Goal: Check status: Check status

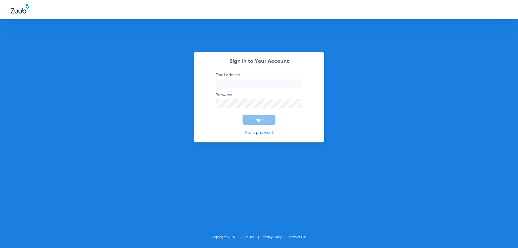
type input "[EMAIL_ADDRESS][DOMAIN_NAME]"
click at [243, 117] on button "Log In" at bounding box center [259, 120] width 33 height 10
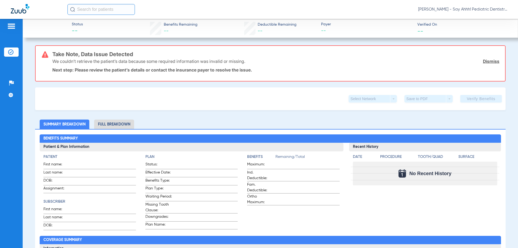
click at [20, 10] on img at bounding box center [20, 8] width 19 height 9
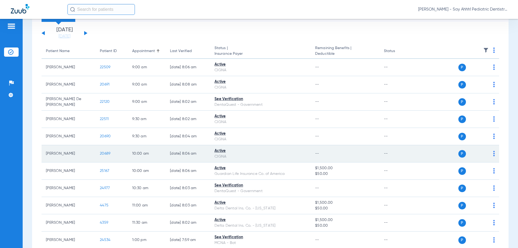
scroll to position [108, 0]
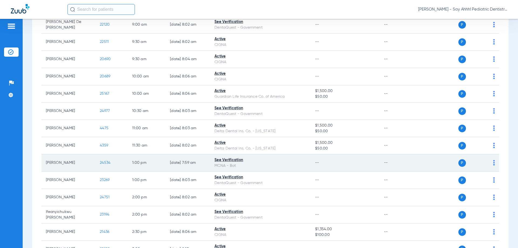
click at [101, 163] on span "24534" at bounding box center [105, 163] width 11 height 4
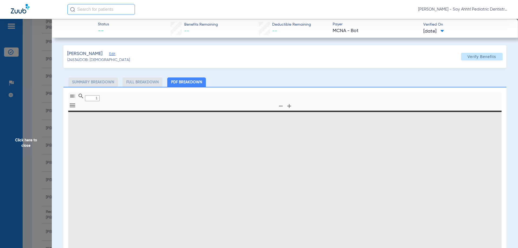
type input "0"
select select "page-width"
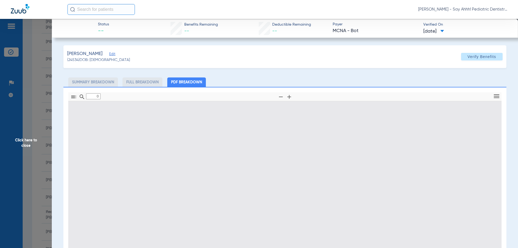
type input "1"
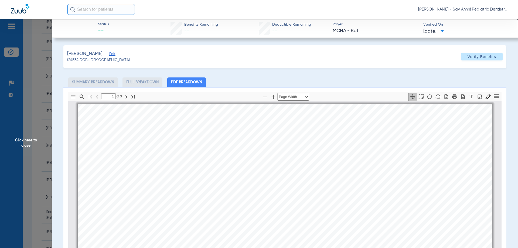
scroll to position [3, 0]
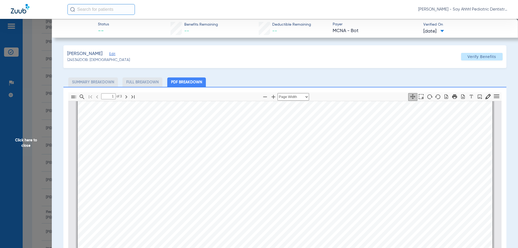
drag, startPoint x: 20, startPoint y: 138, endPoint x: 27, endPoint y: 165, distance: 27.5
click at [21, 138] on span "Click here to close" at bounding box center [26, 143] width 52 height 248
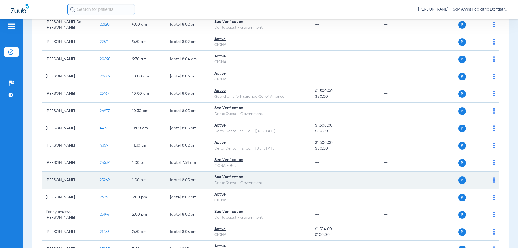
click at [104, 179] on span "23269" at bounding box center [105, 180] width 10 height 4
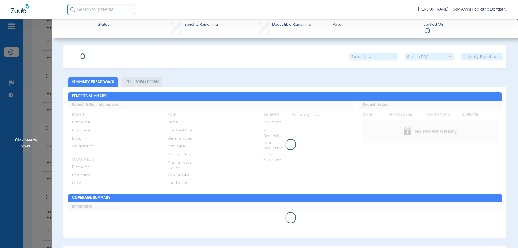
select select "page-width"
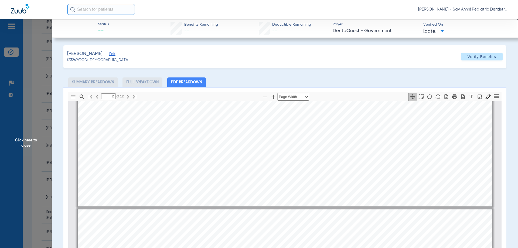
type input "1"
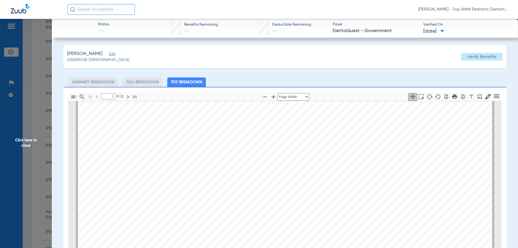
scroll to position [111, 0]
click at [28, 157] on span "Click here to close" at bounding box center [26, 143] width 52 height 248
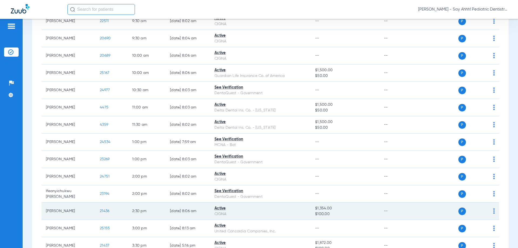
scroll to position [135, 0]
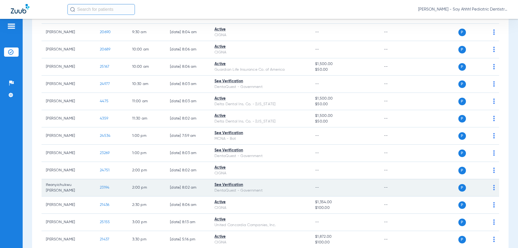
click at [106, 188] on span "23194" at bounding box center [104, 188] width 9 height 4
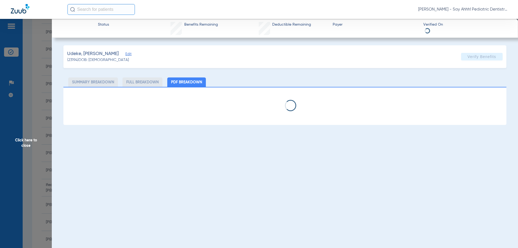
select select "page-width"
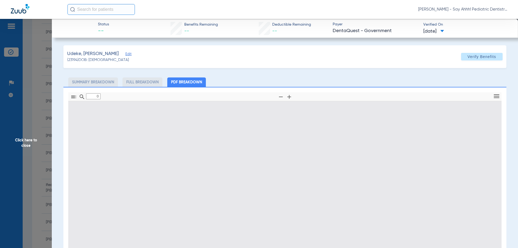
type input "1"
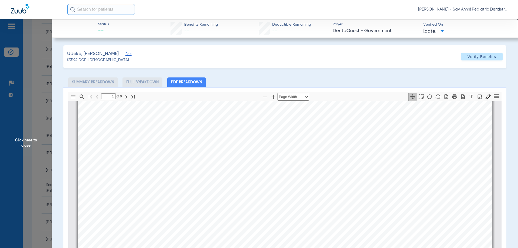
scroll to position [30, 0]
click at [31, 79] on span "Click here to close" at bounding box center [26, 143] width 52 height 248
